Goal: Check status

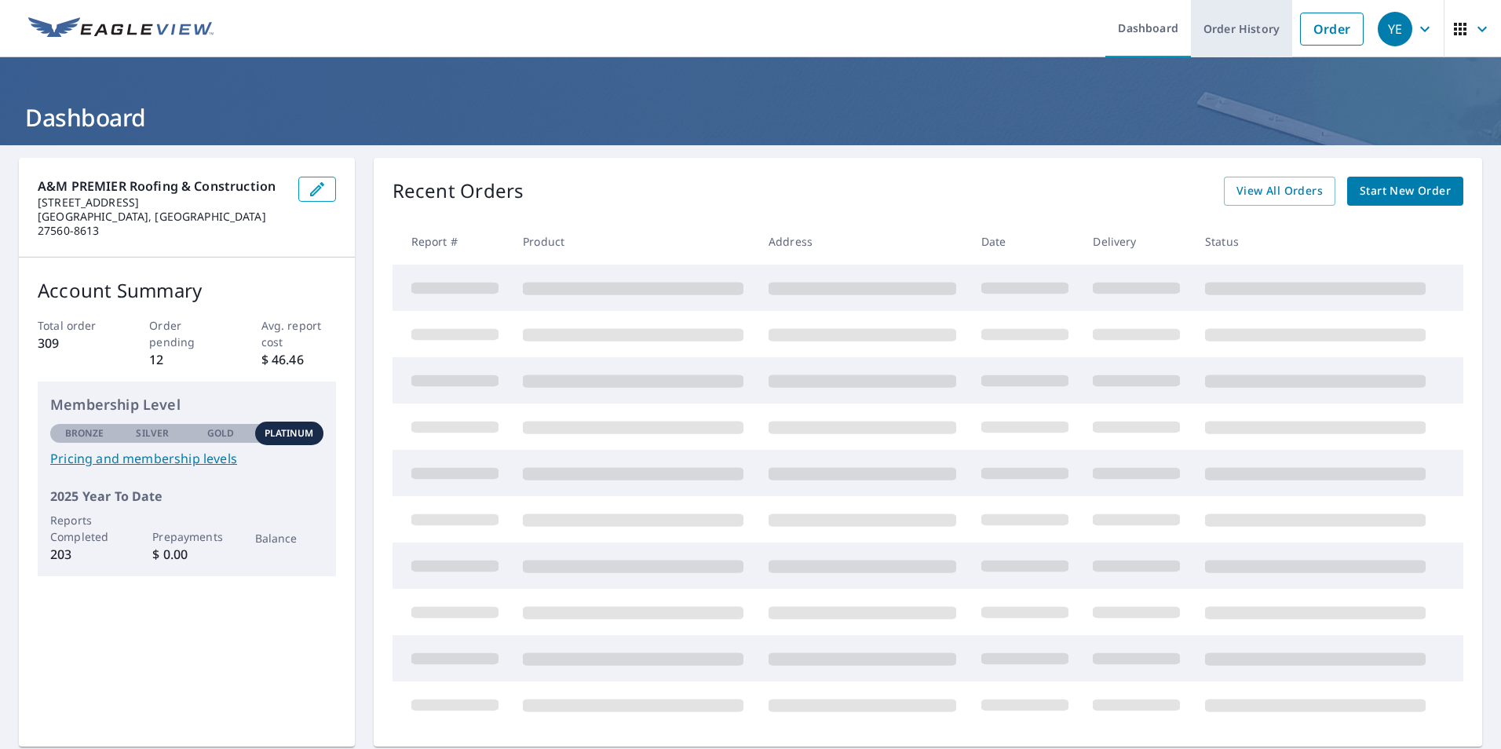
click at [1226, 38] on link "Order History" at bounding box center [1241, 28] width 101 height 57
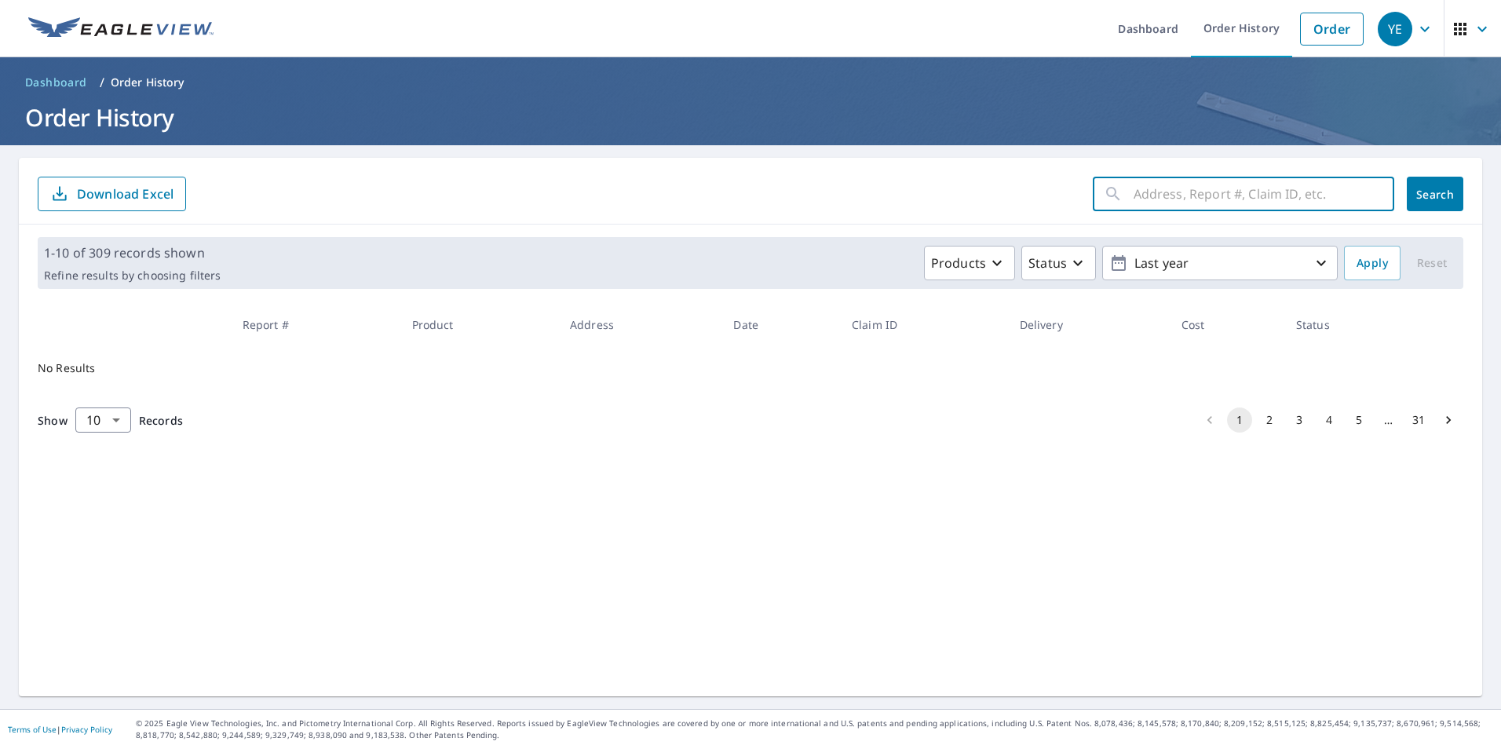
click at [1142, 196] on input "text" at bounding box center [1264, 194] width 261 height 44
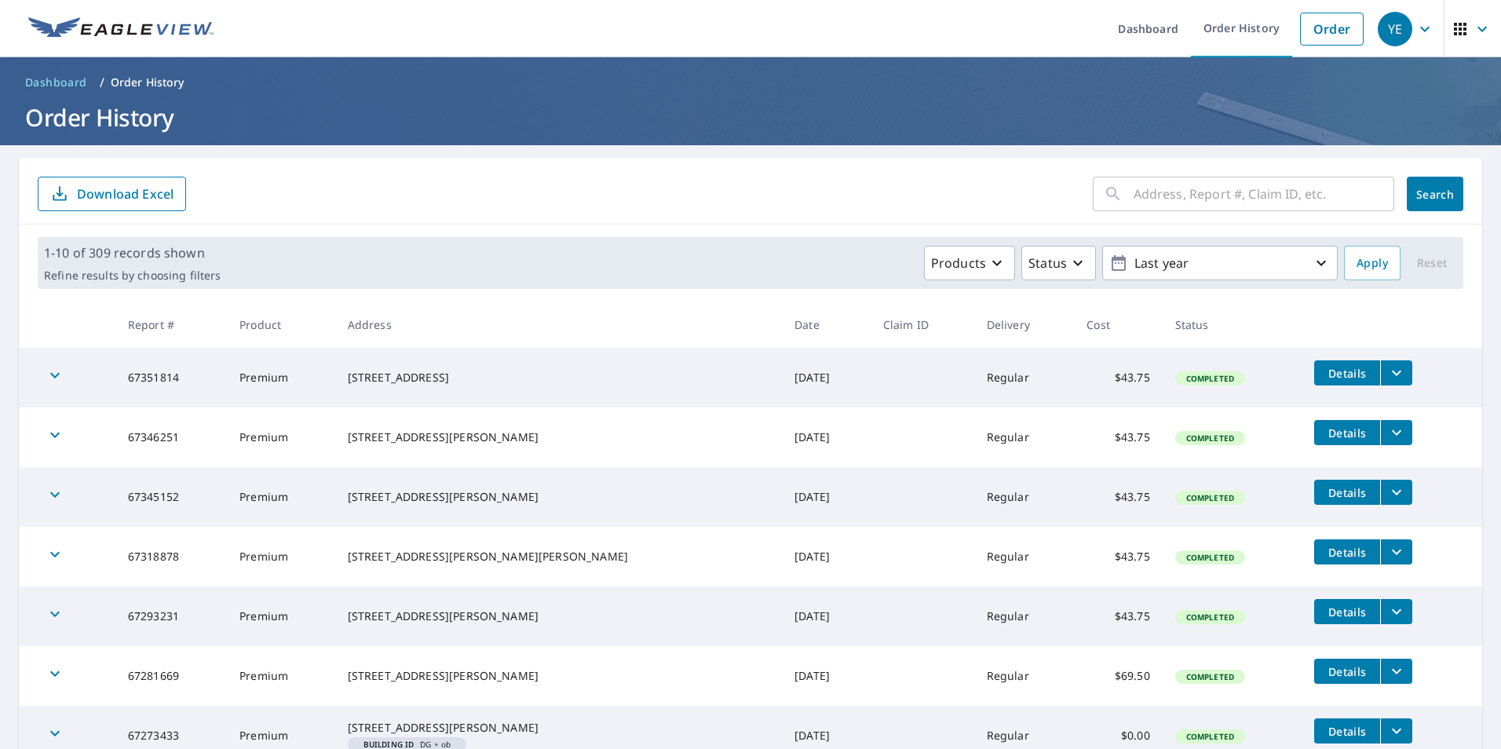
click at [1248, 192] on input "text" at bounding box center [1264, 194] width 261 height 44
click at [1134, 194] on input "33 den" at bounding box center [1249, 194] width 231 height 44
type input "303 den"
click button "Search" at bounding box center [1435, 194] width 57 height 35
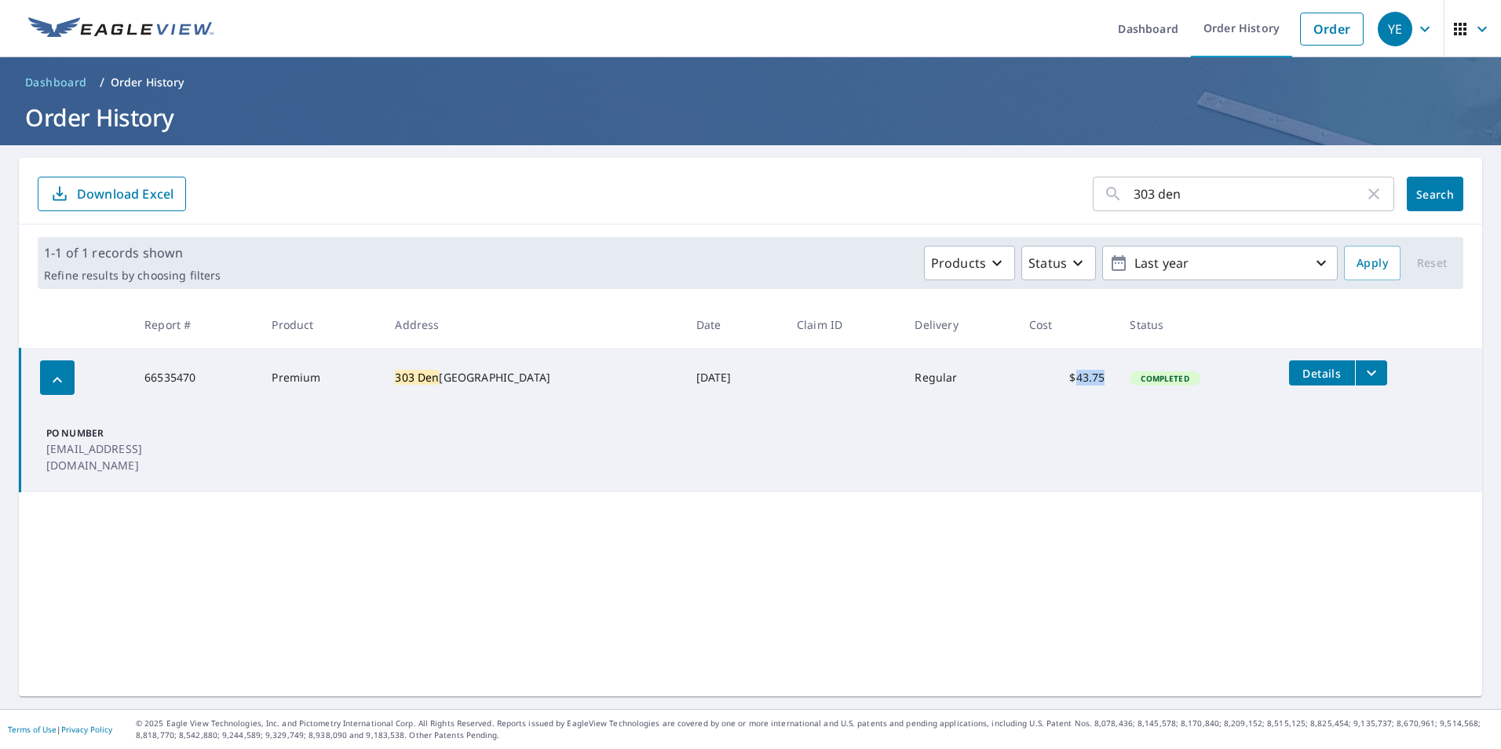
drag, startPoint x: 1062, startPoint y: 377, endPoint x: 1091, endPoint y: 376, distance: 29.1
click at [1091, 376] on td "$43.75" at bounding box center [1067, 378] width 101 height 60
copy td "43.75"
